Goal: Transaction & Acquisition: Purchase product/service

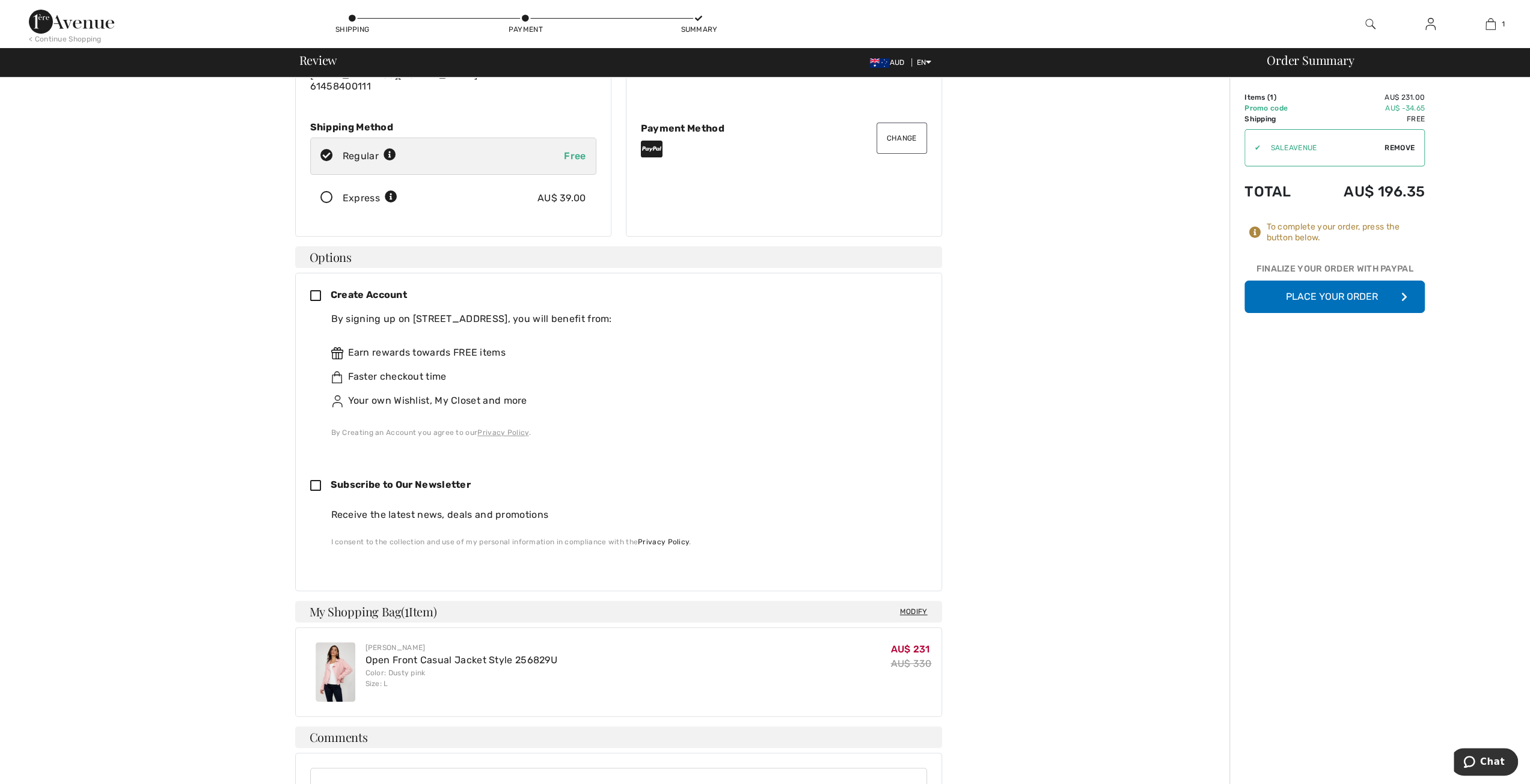
scroll to position [240, 0]
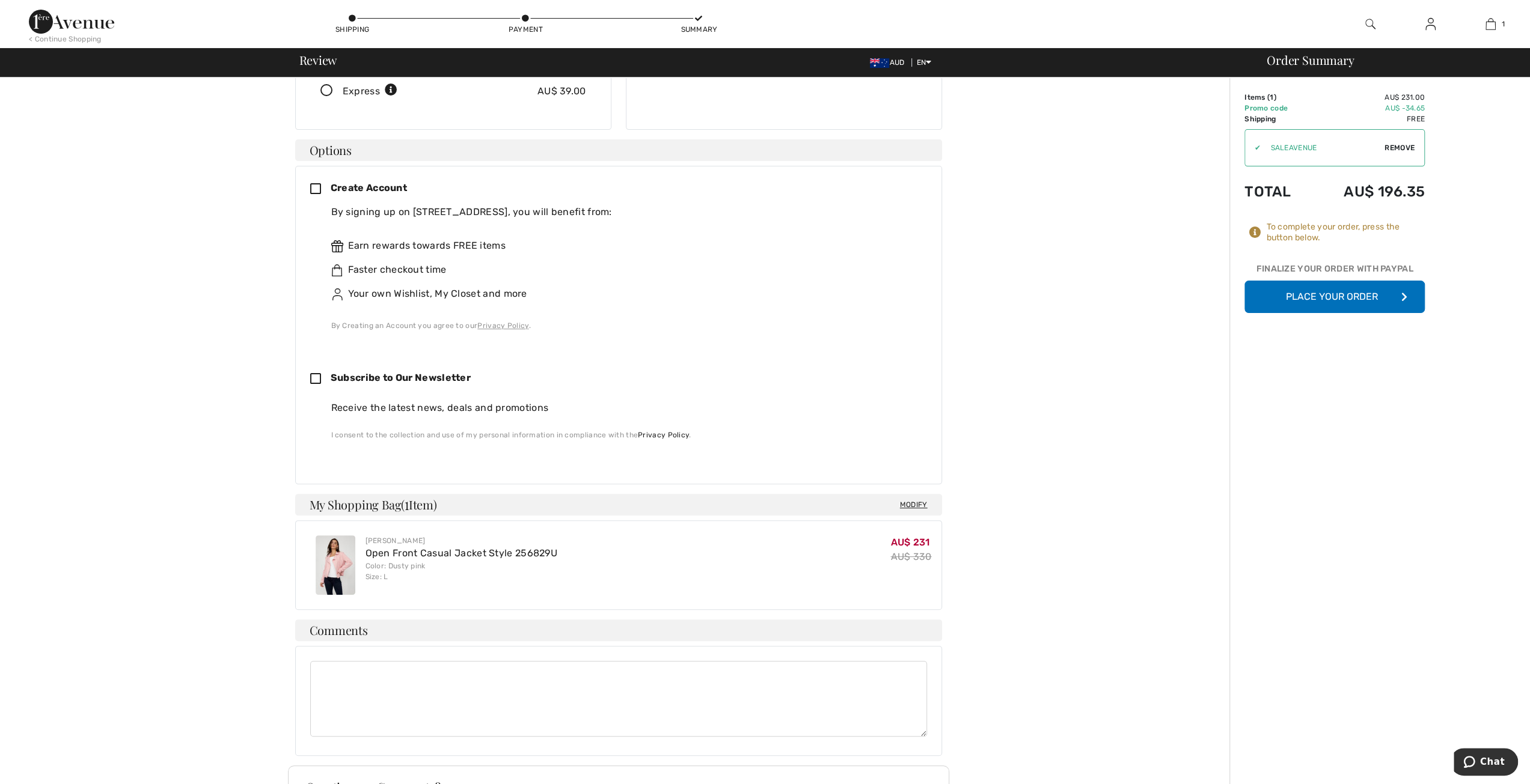
click at [1351, 297] on button "Place Your Order" at bounding box center [1334, 297] width 180 height 33
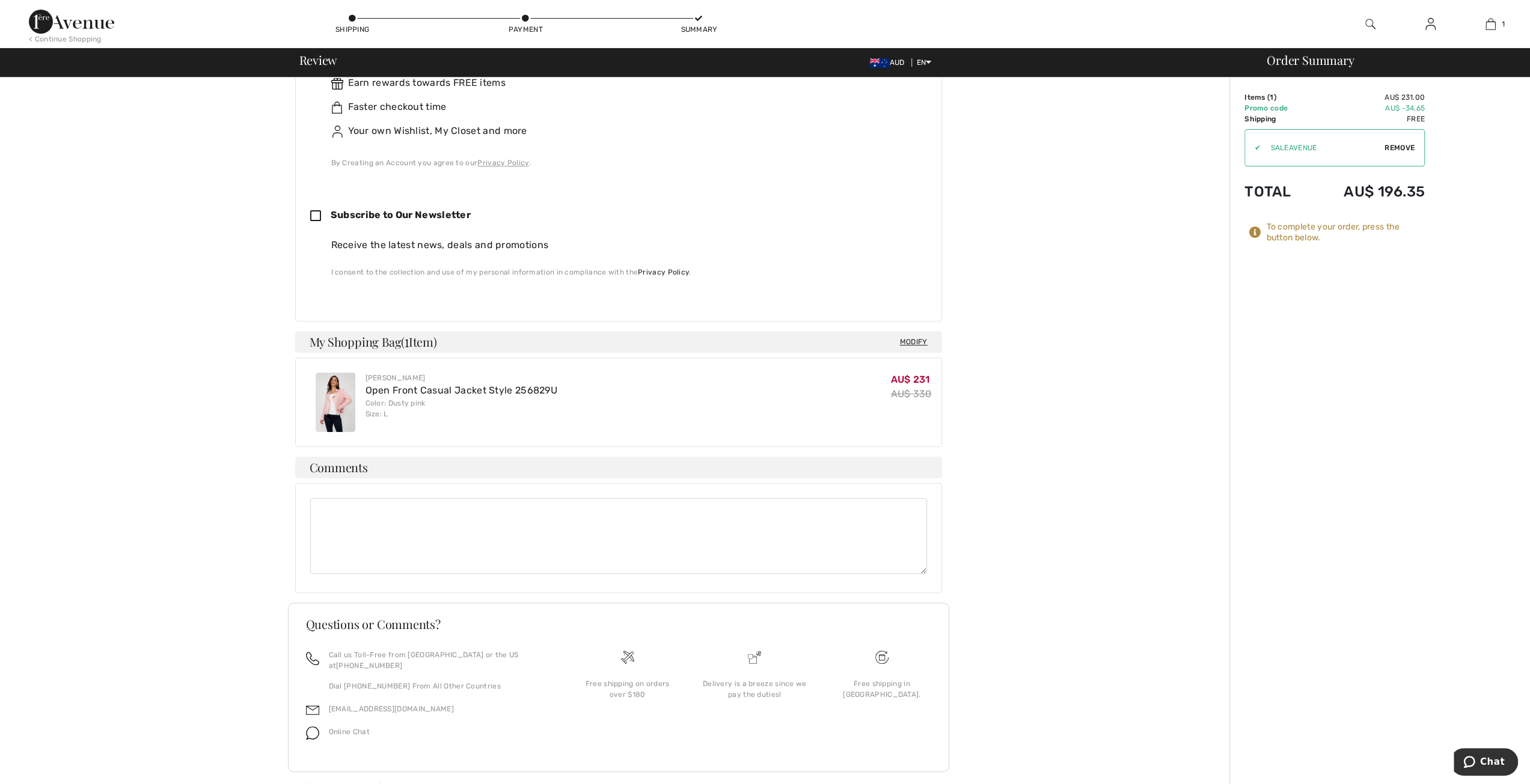
scroll to position [407, 0]
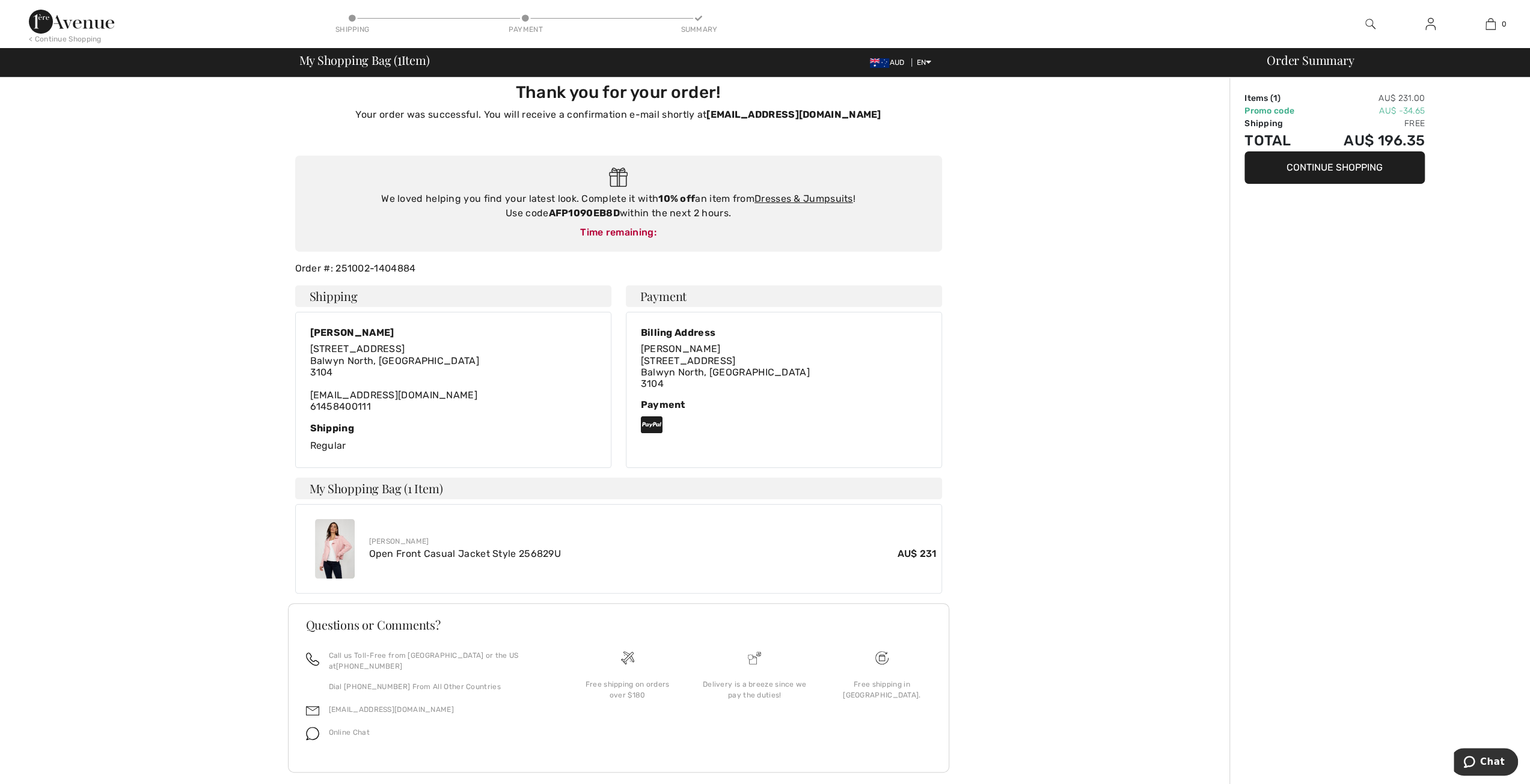
scroll to position [15, 0]
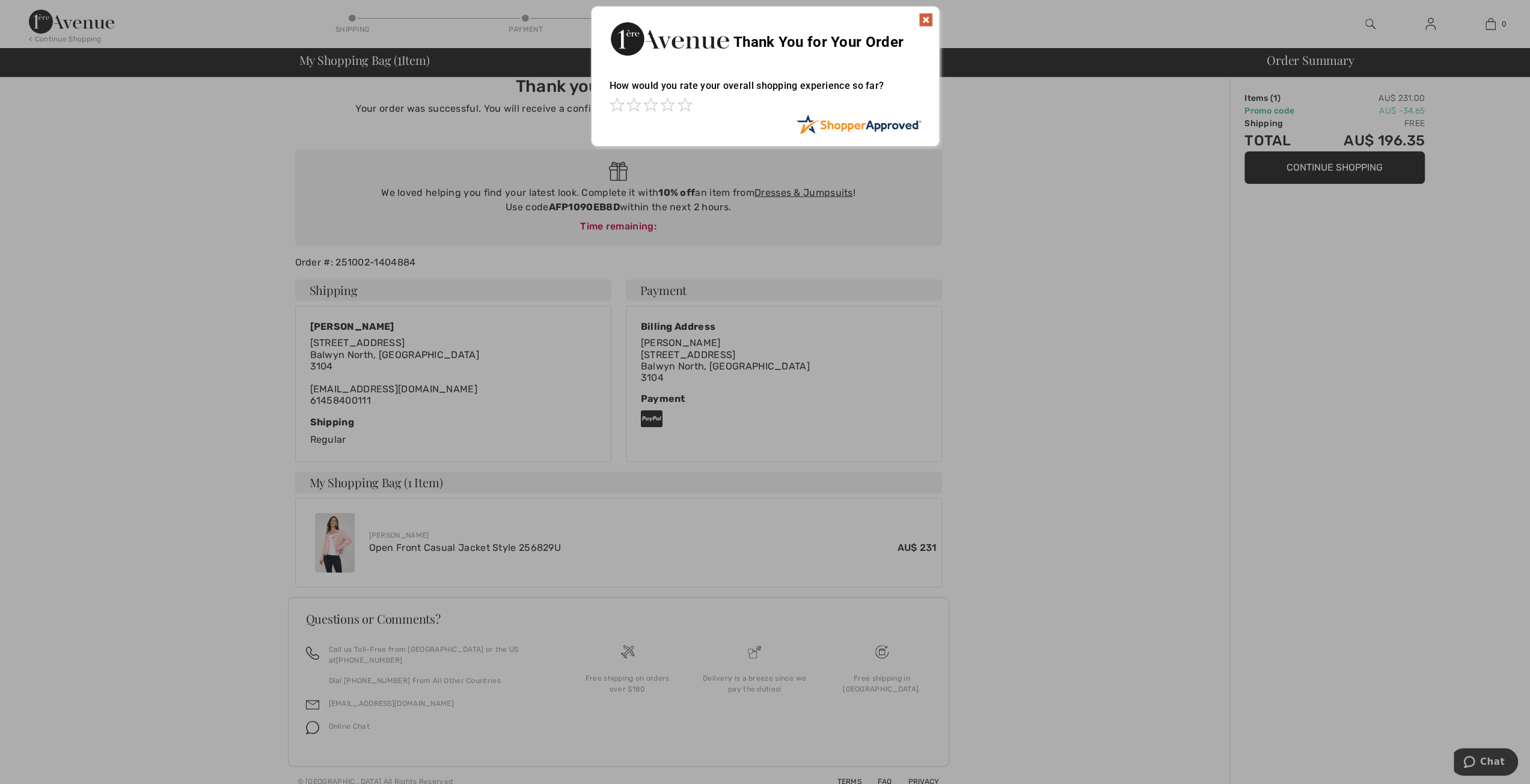
click at [921, 17] on img at bounding box center [926, 20] width 15 height 15
